Goal: Task Accomplishment & Management: Manage account settings

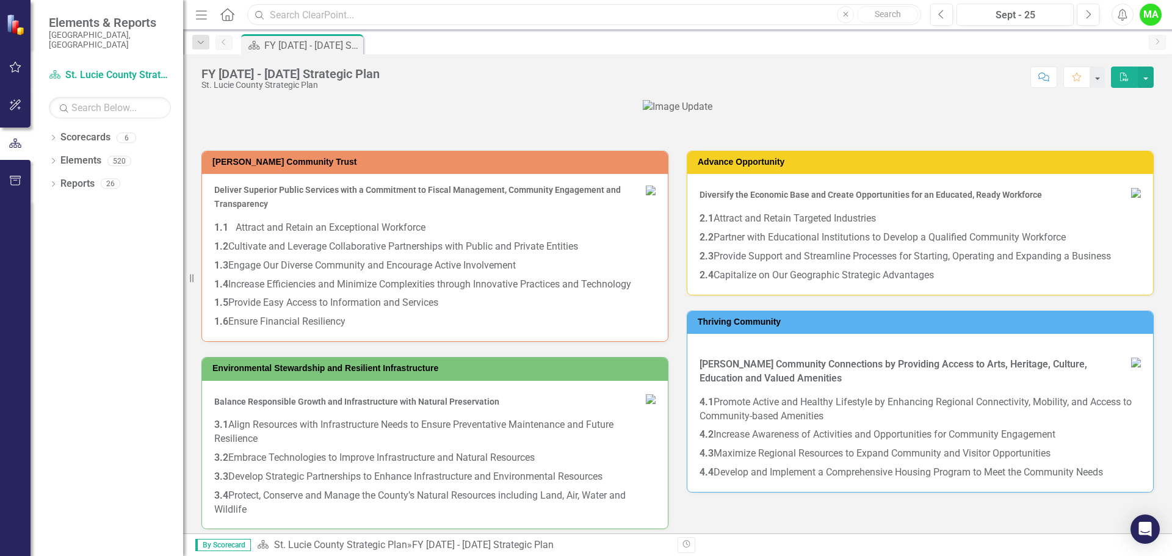
click at [394, 15] on input "text" at bounding box center [584, 14] width 674 height 21
click at [361, 11] on input "text" at bounding box center [584, 14] width 674 height 21
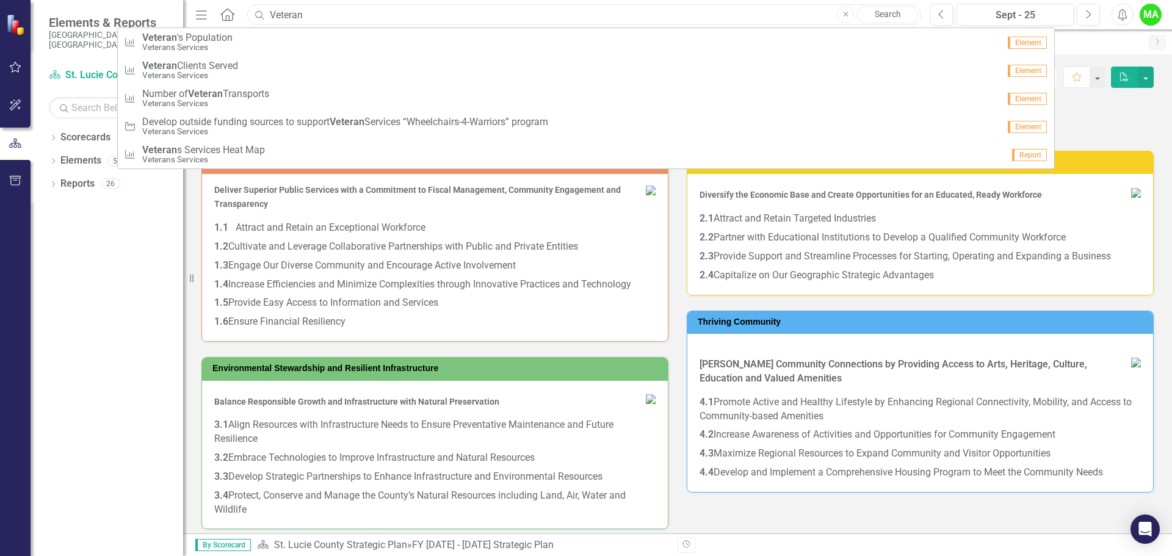
type input "Veteran"
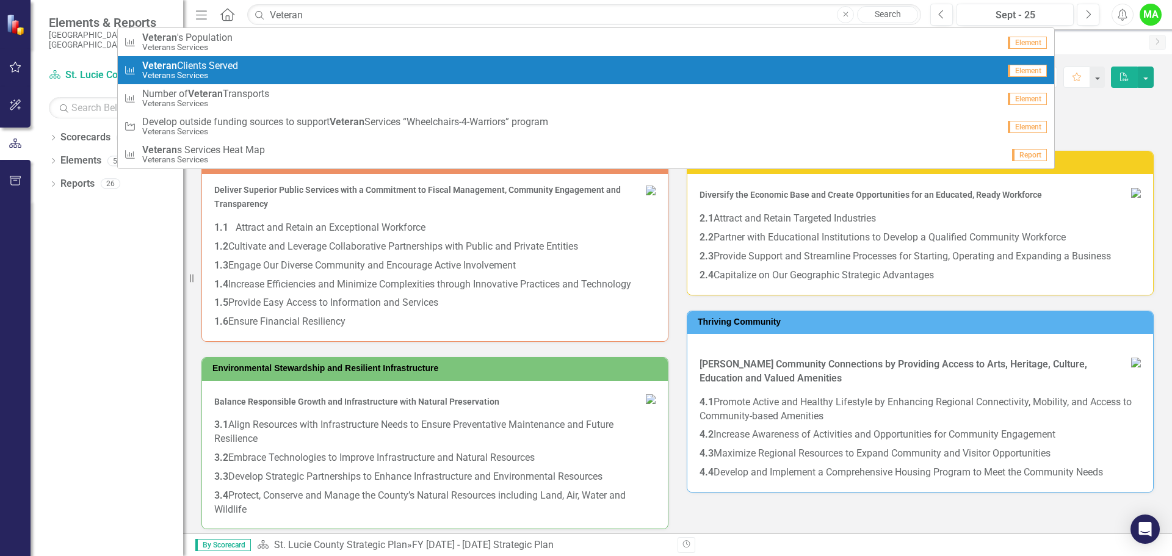
click at [194, 62] on span "Veteran Clients Served" at bounding box center [190, 65] width 96 height 11
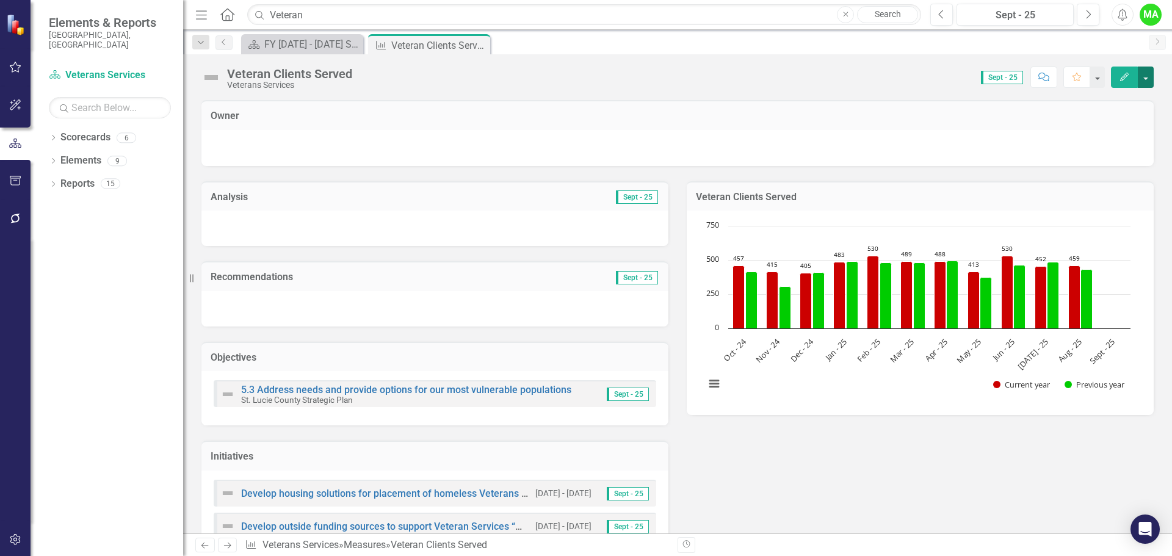
click at [1147, 78] on button "button" at bounding box center [1146, 77] width 16 height 21
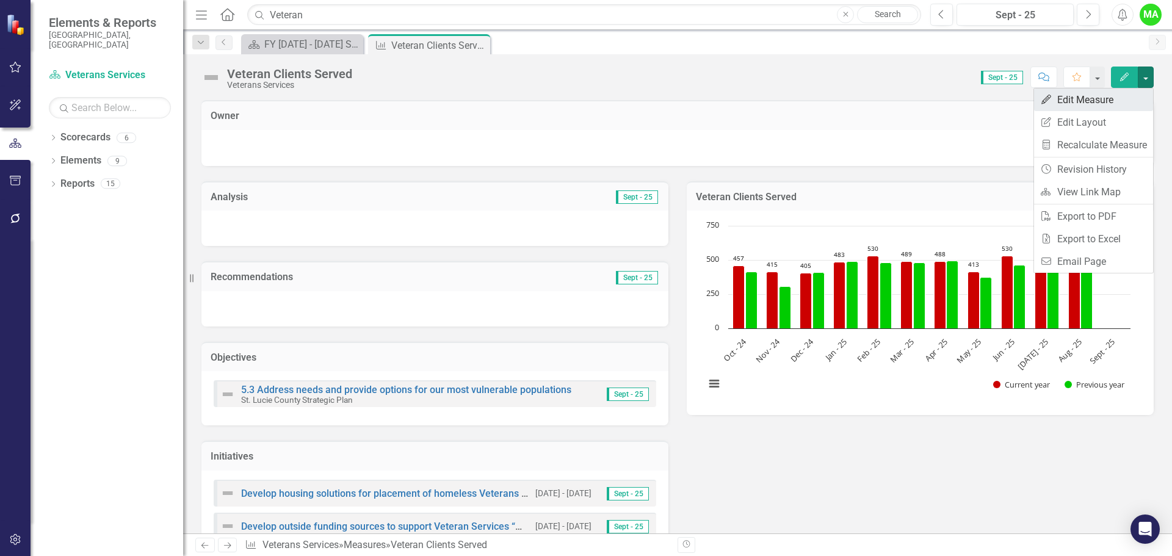
click at [1087, 97] on link "Edit Edit Measure" at bounding box center [1093, 100] width 119 height 23
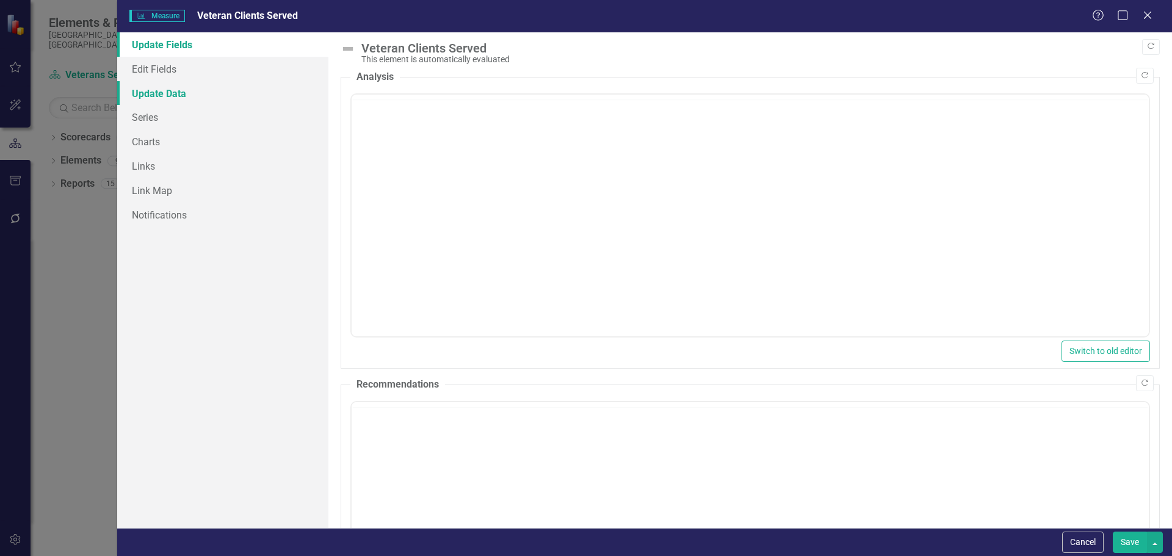
click at [158, 92] on link "Update Data" at bounding box center [222, 93] width 211 height 24
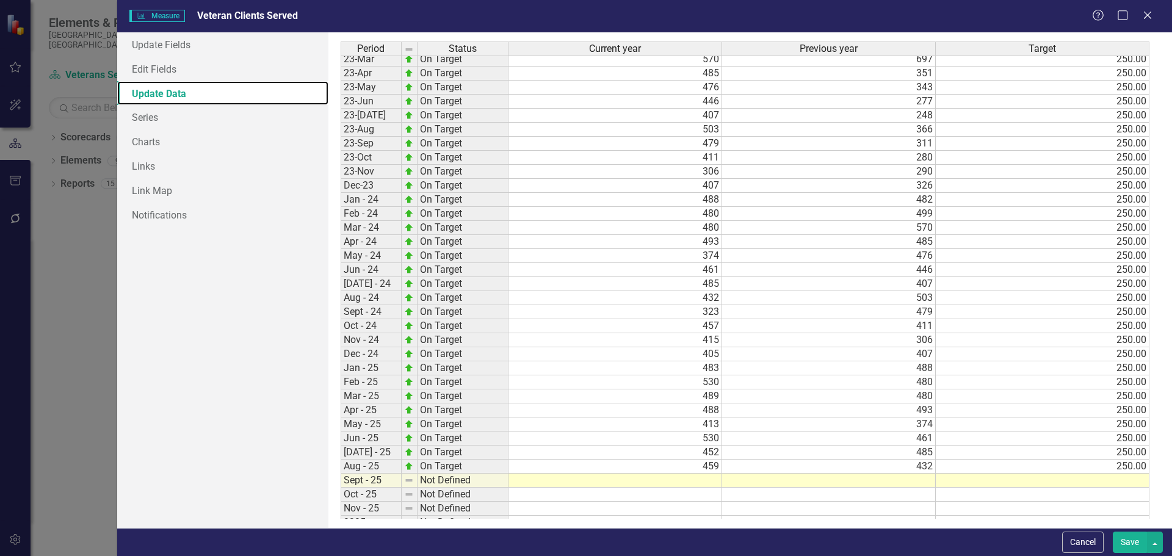
scroll to position [395, 0]
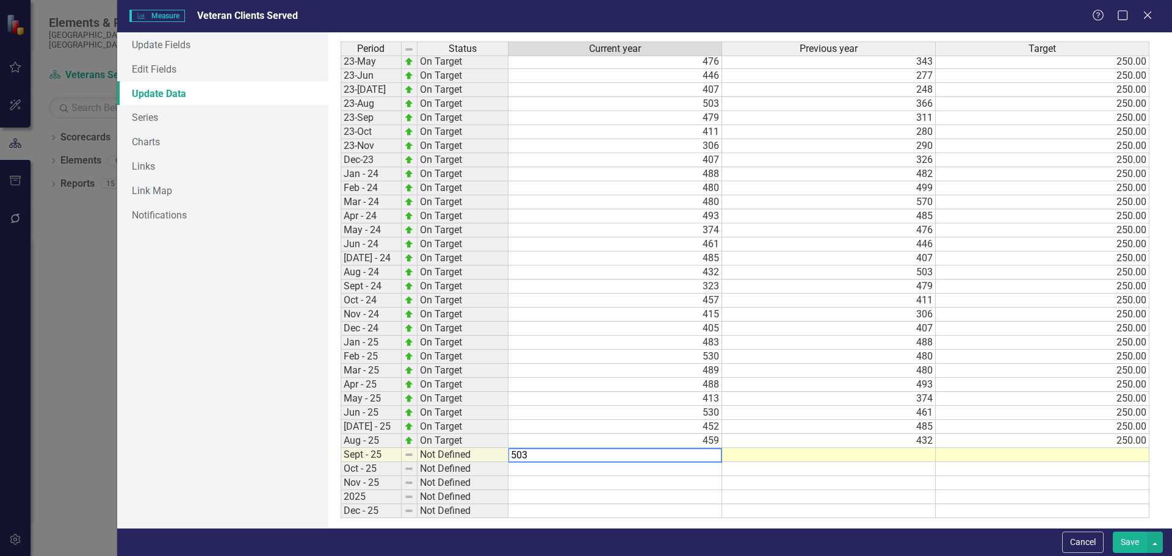
type textarea "503"
click at [899, 454] on td at bounding box center [829, 455] width 214 height 14
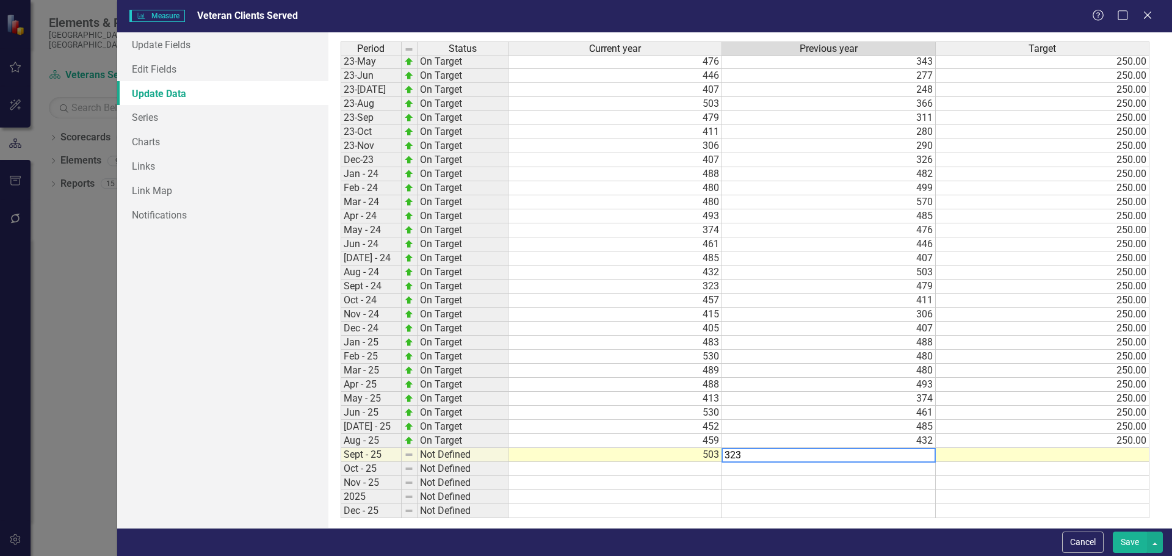
type textarea "323"
click at [1073, 455] on td at bounding box center [1043, 455] width 214 height 14
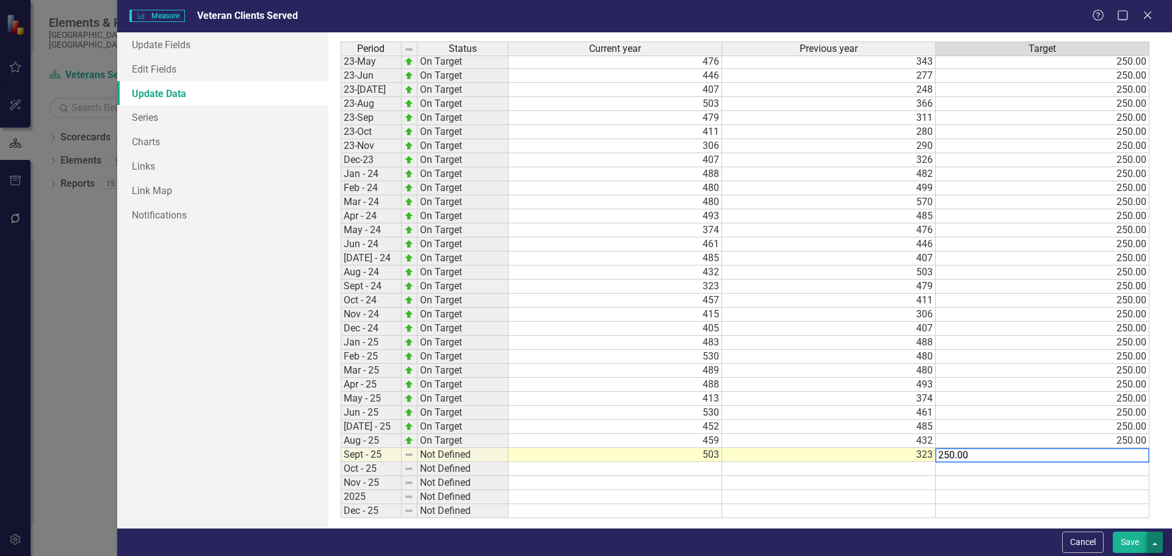
type textarea "250.00"
click at [1154, 543] on button "button" at bounding box center [1155, 542] width 16 height 21
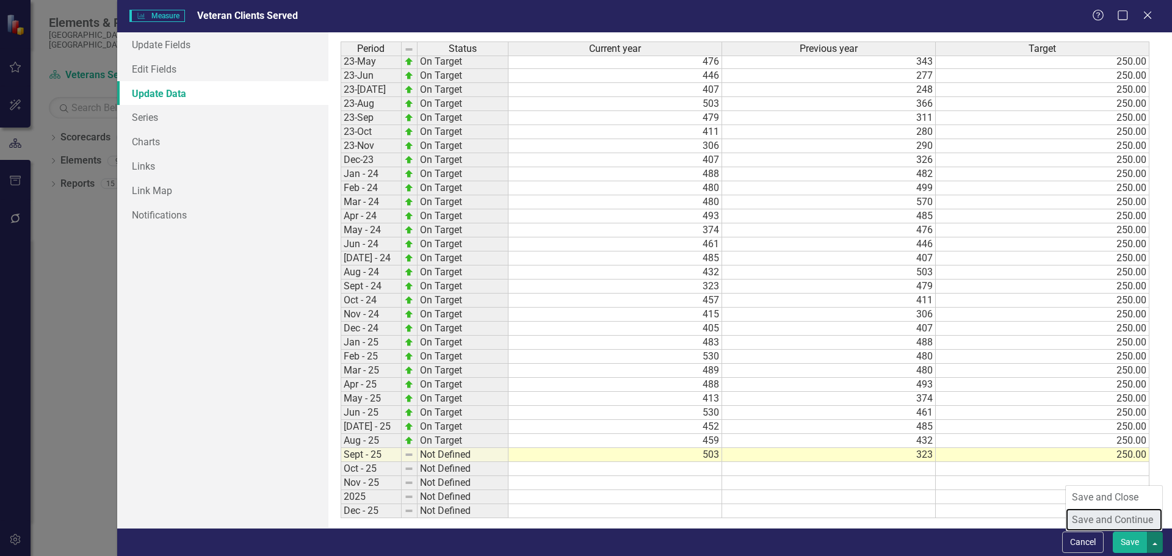
click at [1111, 517] on link "Save and Continue" at bounding box center [1114, 520] width 96 height 23
click at [1148, 15] on icon "Close" at bounding box center [1147, 15] width 15 height 12
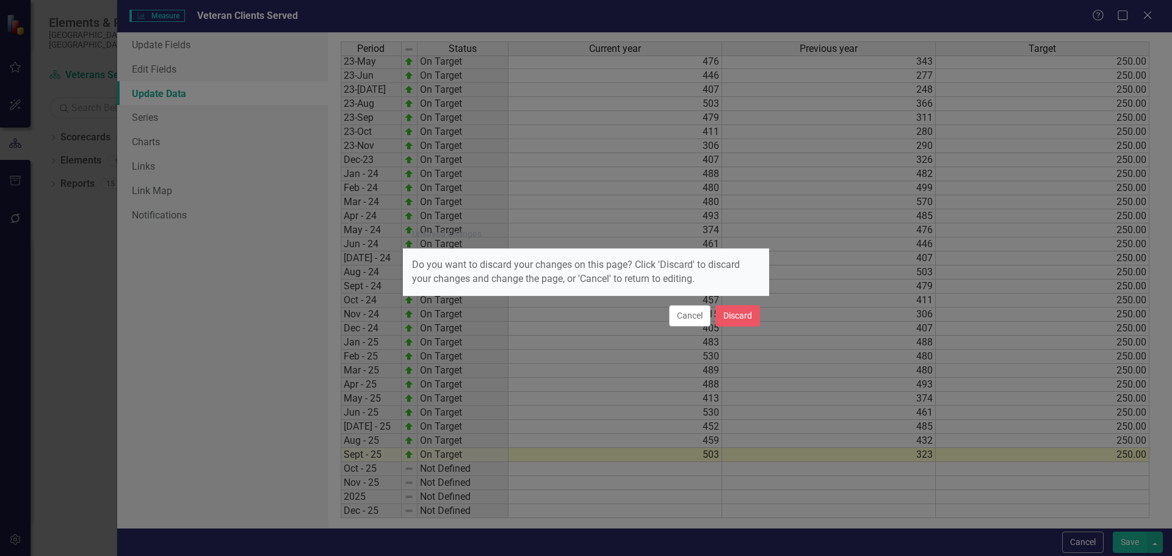
click at [689, 319] on button "Cancel" at bounding box center [690, 315] width 42 height 21
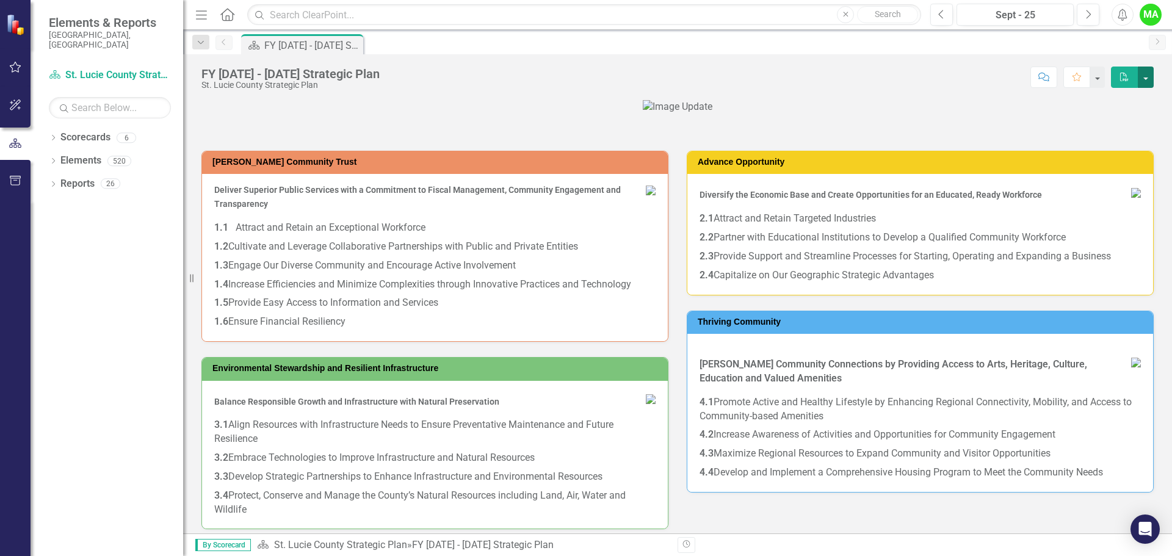
click at [1144, 76] on button "button" at bounding box center [1146, 77] width 16 height 21
click at [336, 16] on input "text" at bounding box center [584, 14] width 674 height 21
type input "Veteran"
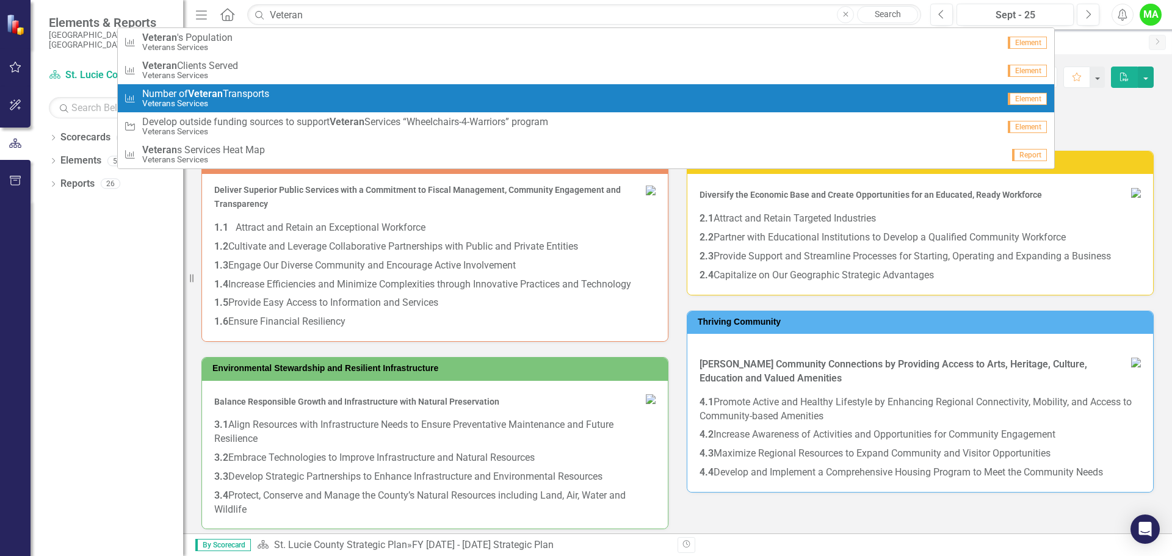
click at [286, 91] on div "Measure Number of Veteran Transports Veterans Services" at bounding box center [561, 99] width 875 height 20
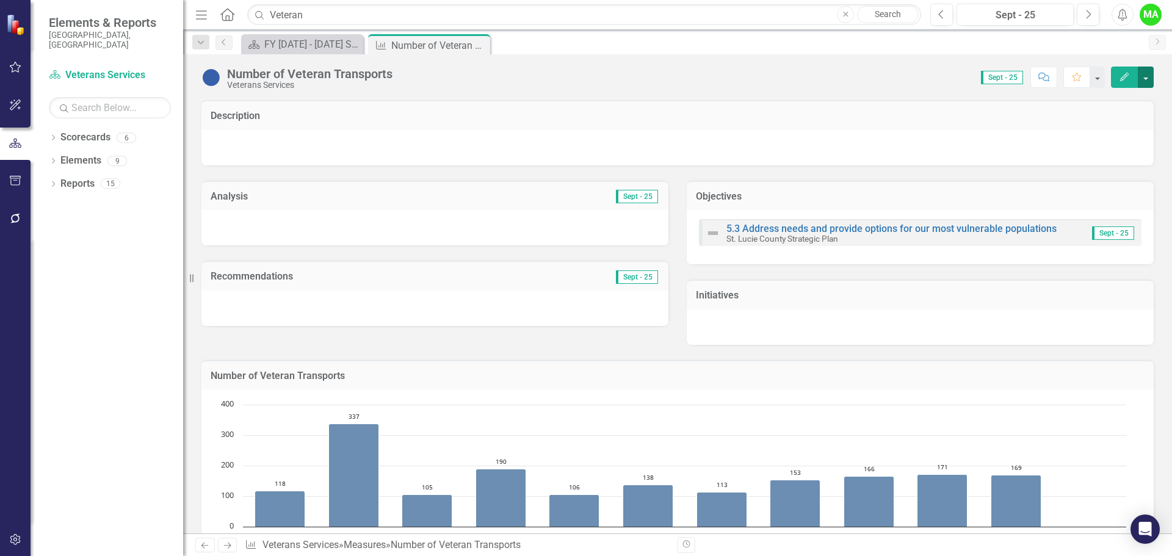
click at [1144, 73] on button "button" at bounding box center [1146, 77] width 16 height 21
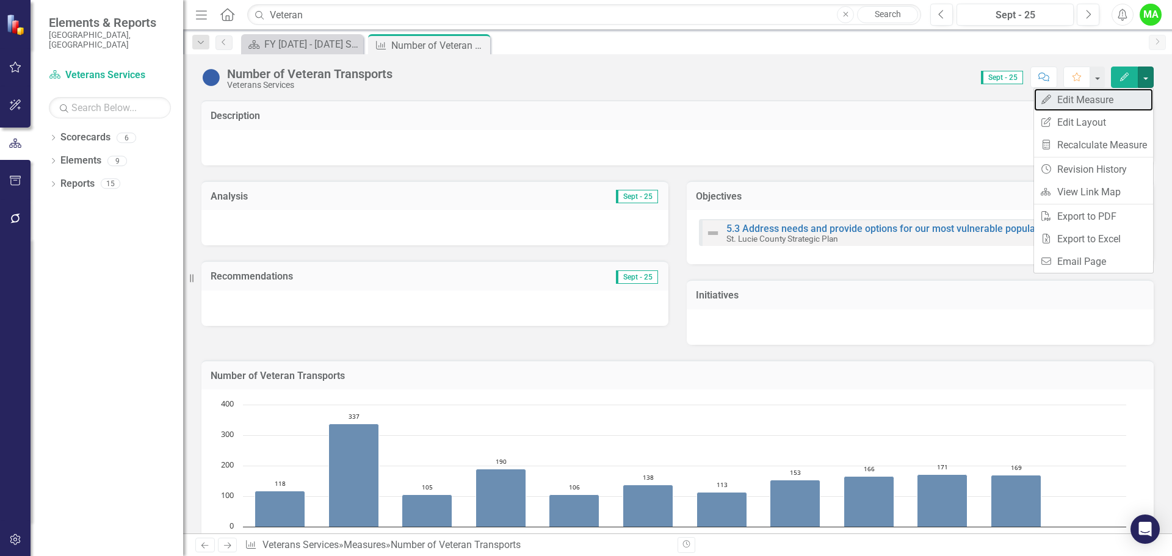
click at [1073, 98] on link "Edit Edit Measure" at bounding box center [1093, 100] width 119 height 23
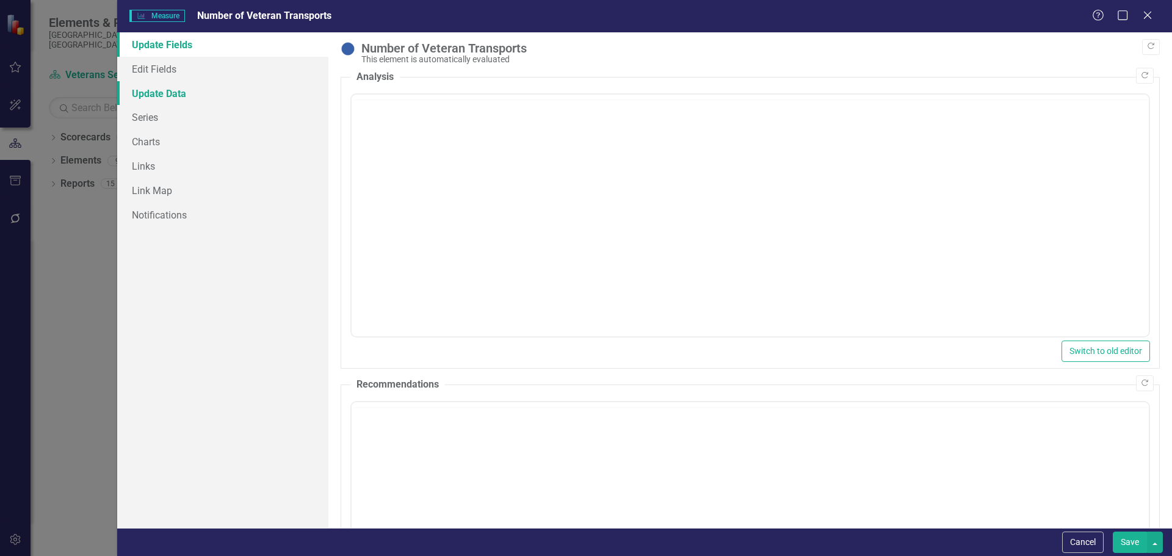
click at [154, 95] on link "Update Data" at bounding box center [222, 93] width 211 height 24
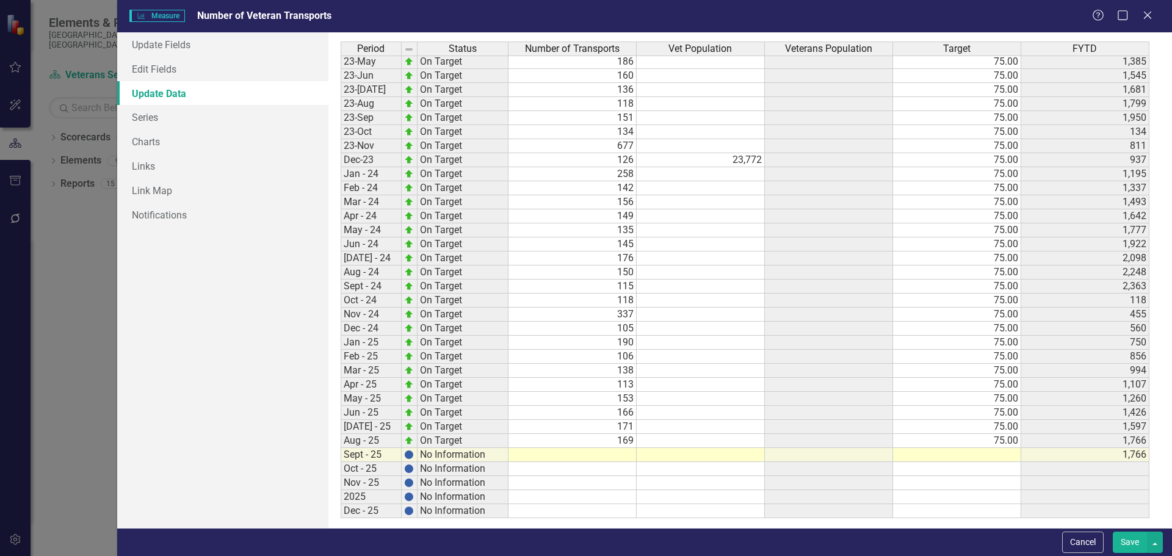
click at [622, 454] on tbody "Apr-22 On Target 158 75.00 831 May-22 On Target 166 75.00 997 Jun-22 On Target …" at bounding box center [745, 195] width 809 height 647
type textarea "157"
click at [1003, 456] on td at bounding box center [957, 455] width 128 height 14
type textarea "75.00"
click at [1106, 455] on td "1,766" at bounding box center [1085, 455] width 128 height 14
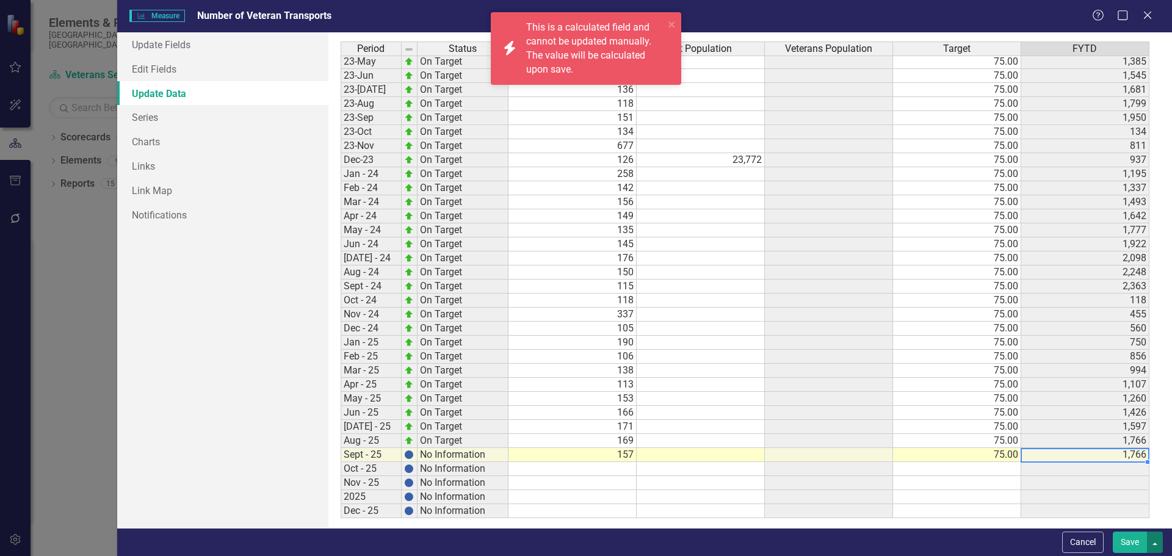
click at [1156, 547] on button "button" at bounding box center [1155, 542] width 16 height 21
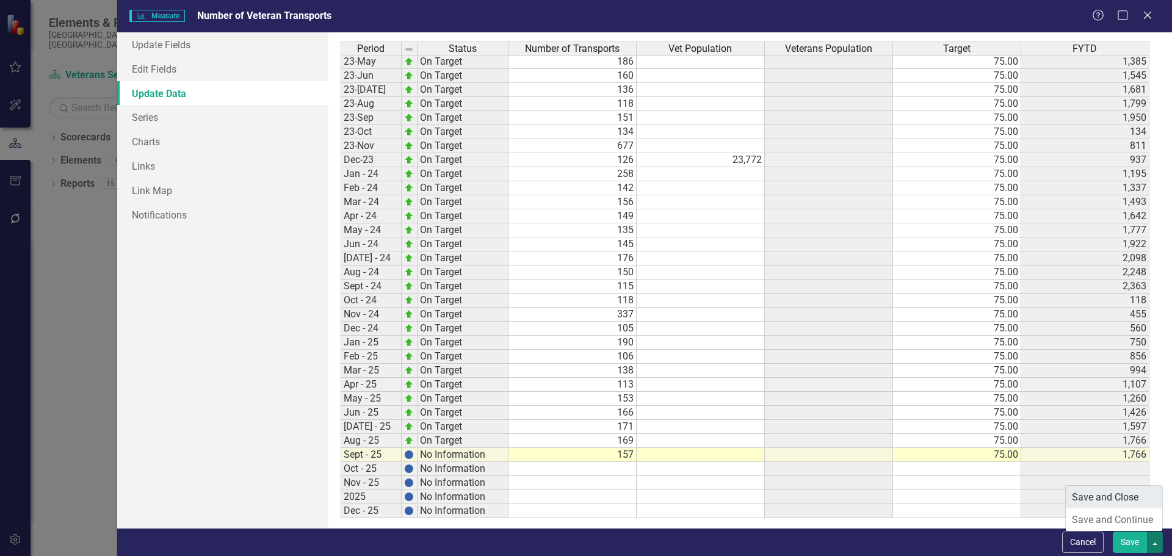
click at [1113, 496] on link "Save and Close" at bounding box center [1114, 497] width 96 height 23
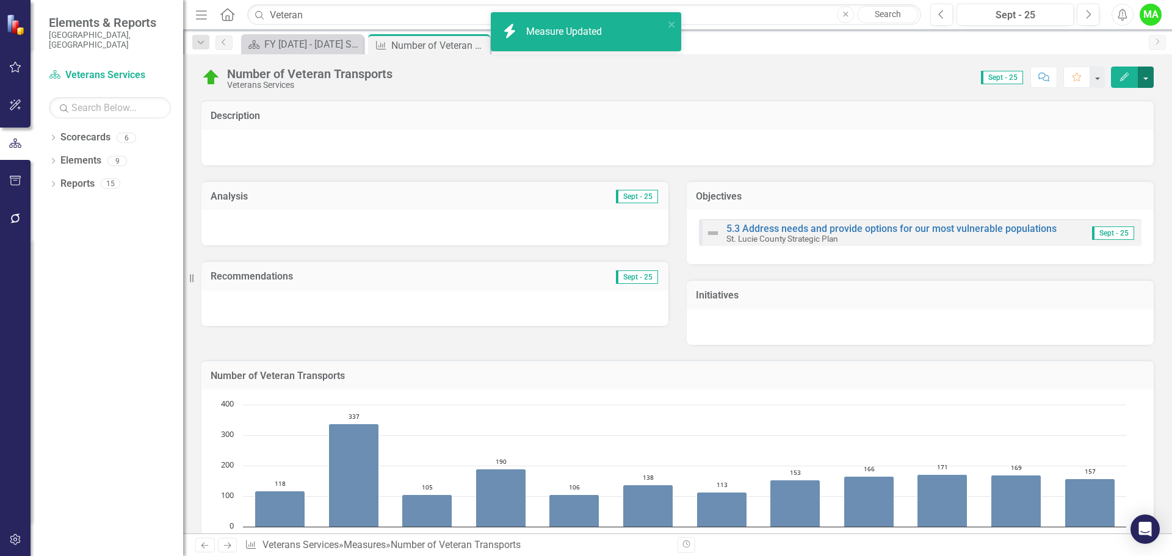
click at [1147, 78] on button "button" at bounding box center [1146, 77] width 16 height 21
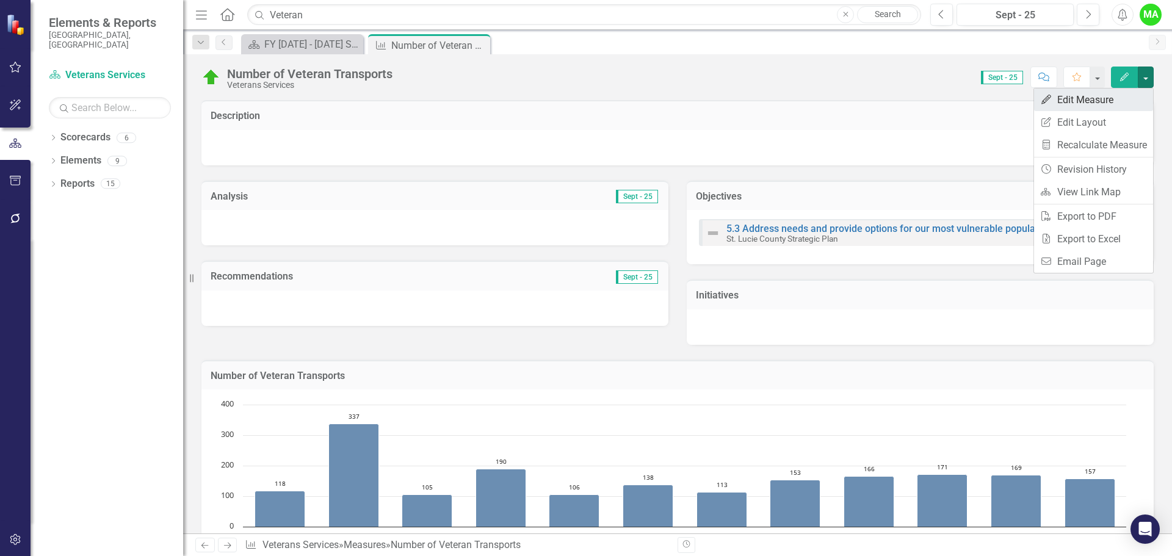
click at [1059, 98] on link "Edit Edit Measure" at bounding box center [1093, 100] width 119 height 23
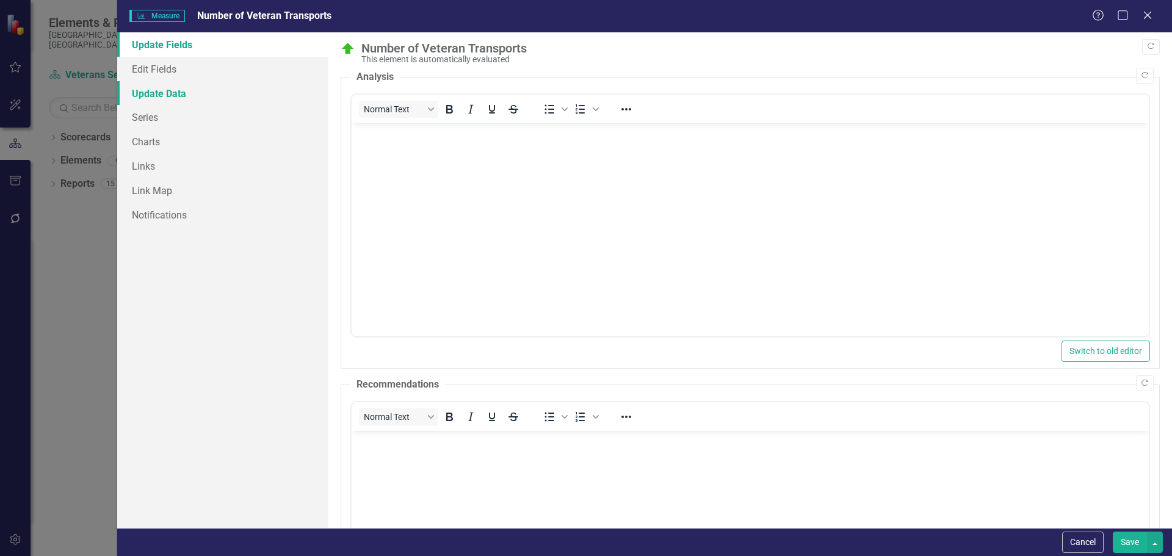
click at [178, 92] on link "Update Data" at bounding box center [222, 93] width 211 height 24
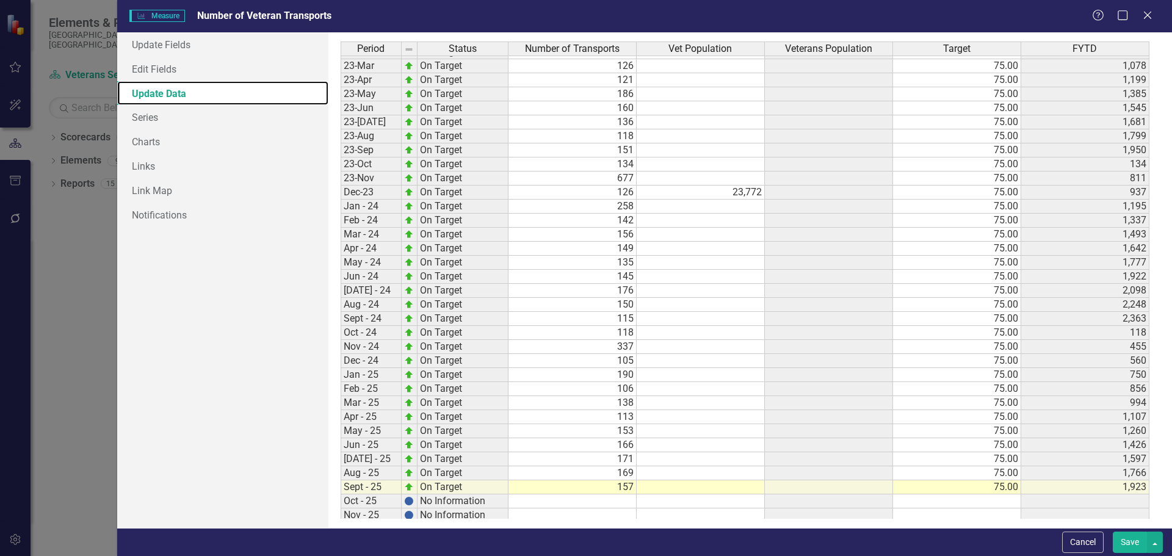
scroll to position [395, 0]
